Goal: Navigation & Orientation: Find specific page/section

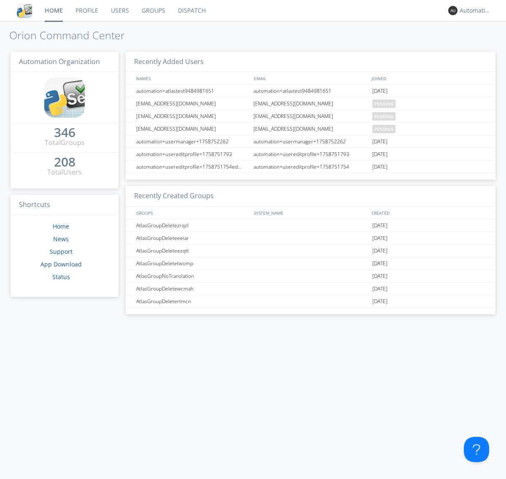
click at [191, 11] on link "Dispatch" at bounding box center [192, 10] width 41 height 21
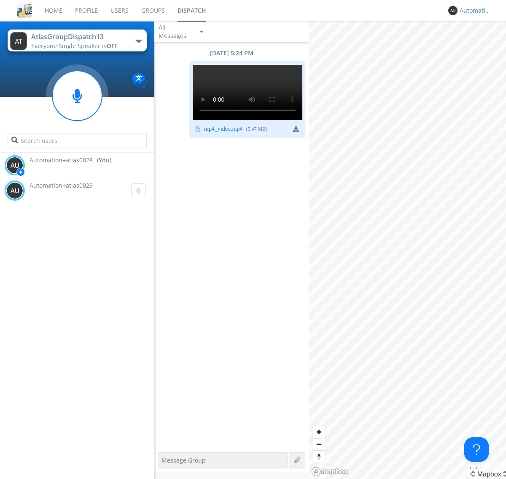
click at [473, 11] on div "Automation+atlas0028" at bounding box center [476, 10] width 32 height 8
click at [480, 44] on div "Log Out" at bounding box center [479, 44] width 43 height 15
